Goal: Find specific page/section: Find specific page/section

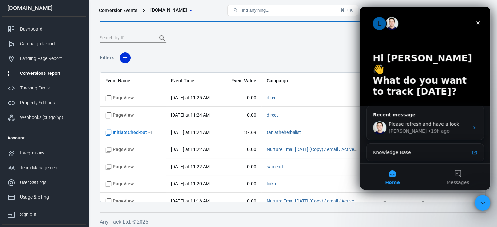
scroll to position [251, 0]
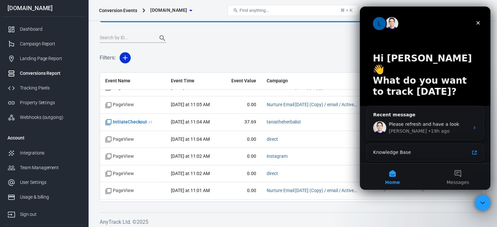
click at [303, 58] on div "Filters: Columns" at bounding box center [293, 61] width 386 height 24
click at [478, 23] on icon "Close" at bounding box center [478, 22] width 5 height 5
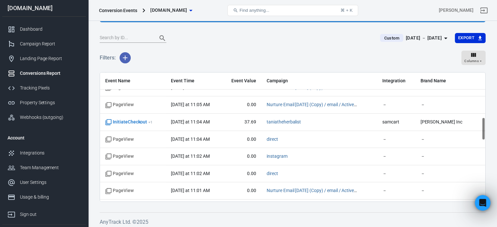
click at [124, 57] on icon "button" at bounding box center [125, 58] width 8 height 8
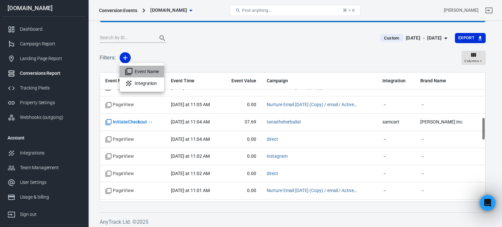
click at [143, 72] on li "Event Name" at bounding box center [142, 72] width 44 height 12
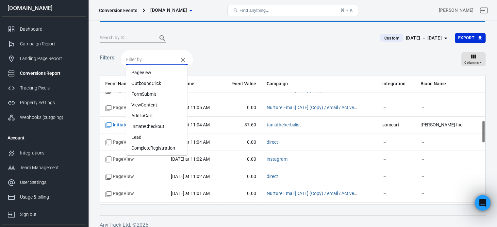
click at [142, 59] on input "text" at bounding box center [150, 60] width 49 height 8
click at [145, 117] on li "Purchase" at bounding box center [156, 115] width 61 height 11
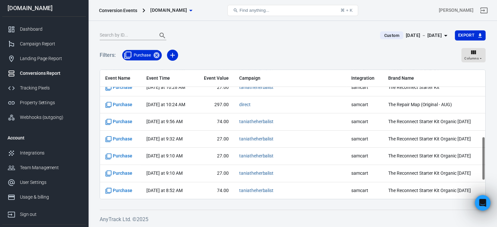
scroll to position [251, 0]
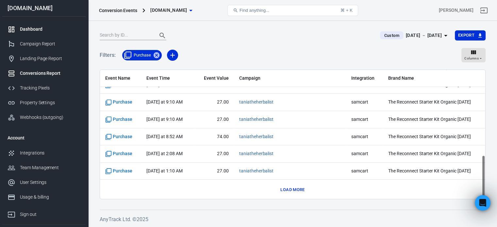
click at [30, 31] on div "Dashboard" at bounding box center [50, 29] width 61 height 7
